Goal: Task Accomplishment & Management: Use online tool/utility

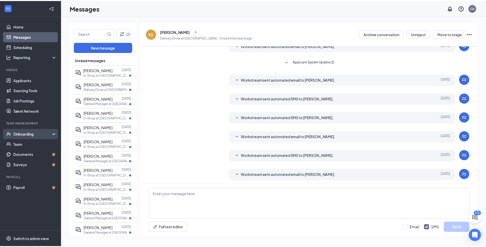
scroll to position [41, 0]
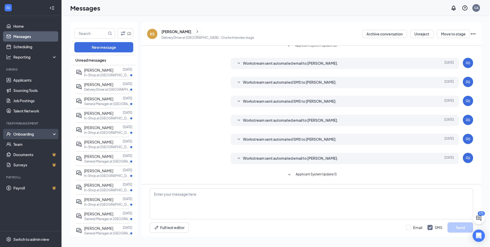
click at [30, 138] on div "Onboarding" at bounding box center [31, 134] width 62 height 10
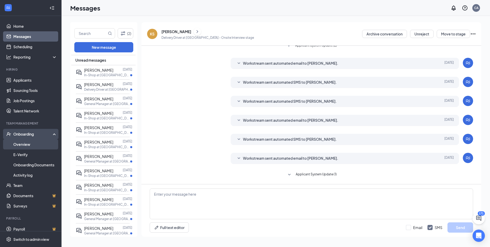
click at [25, 145] on link "Overview" at bounding box center [35, 144] width 44 height 10
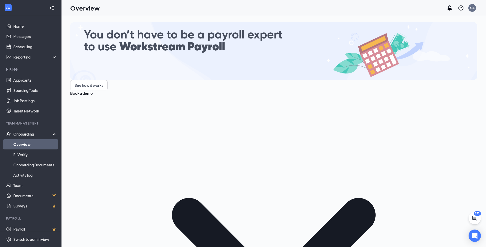
drag, startPoint x: 410, startPoint y: 111, endPoint x: 407, endPoint y: 112, distance: 2.6
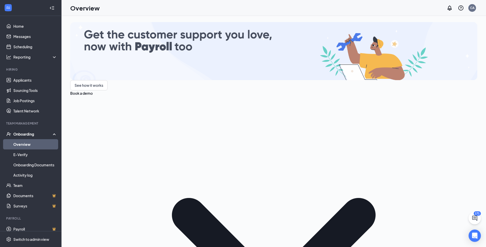
type input "[PERSON_NAME]"
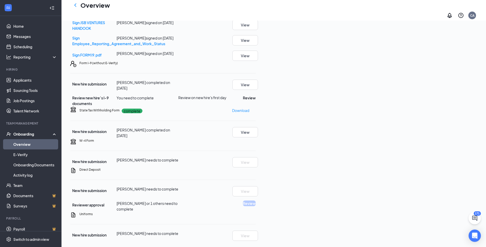
scroll to position [308, 0]
